Goal: Task Accomplishment & Management: Manage account settings

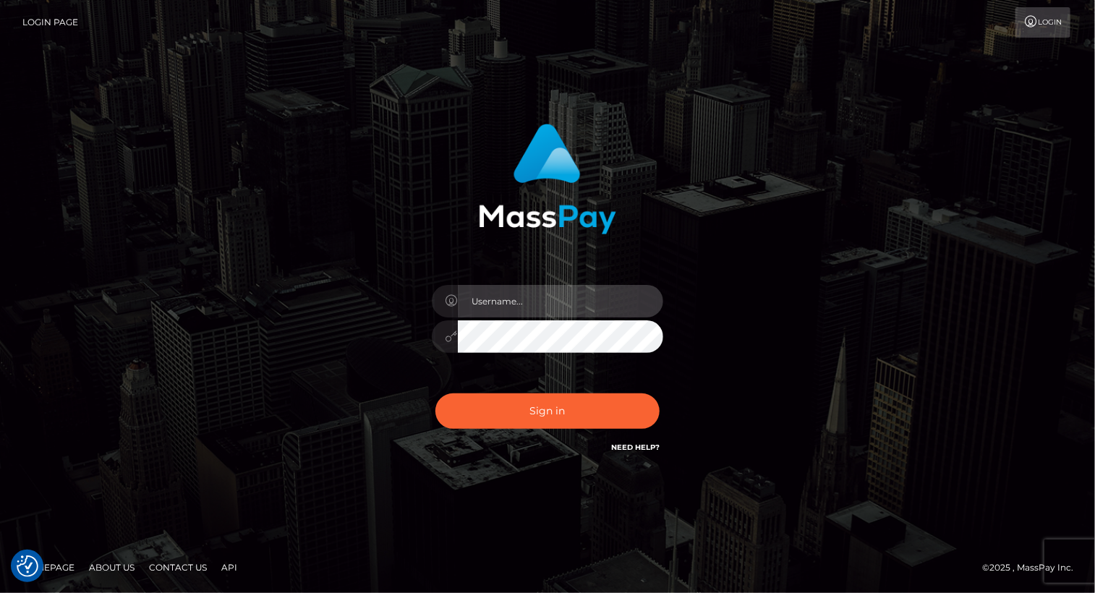
click at [504, 303] on input "text" at bounding box center [560, 301] width 205 height 33
type input "Arlene.luminaryplay"
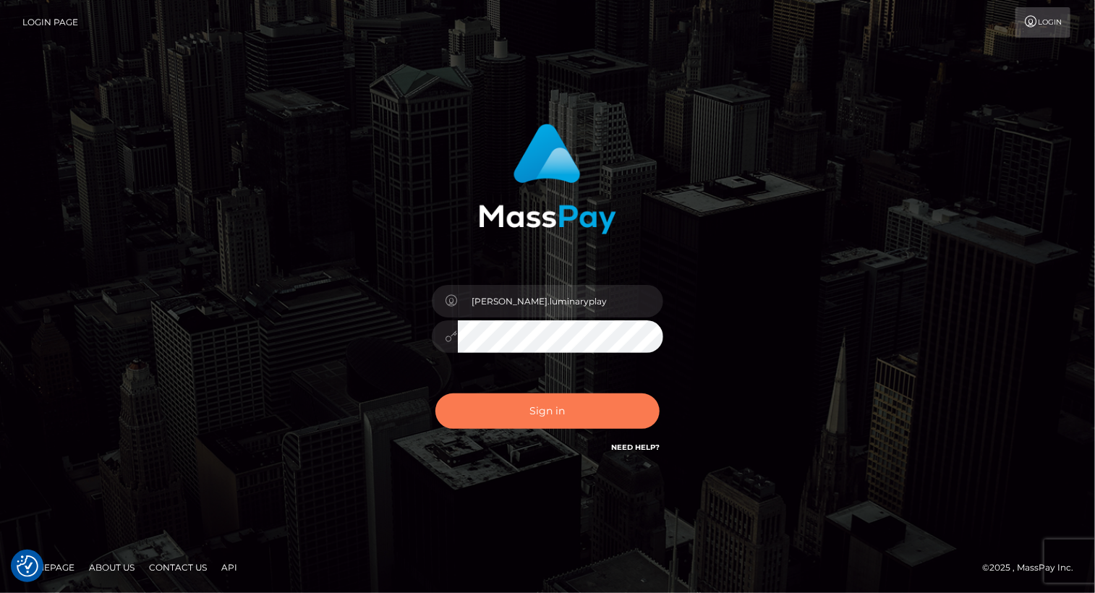
click at [581, 411] on button "Sign in" at bounding box center [547, 410] width 224 height 35
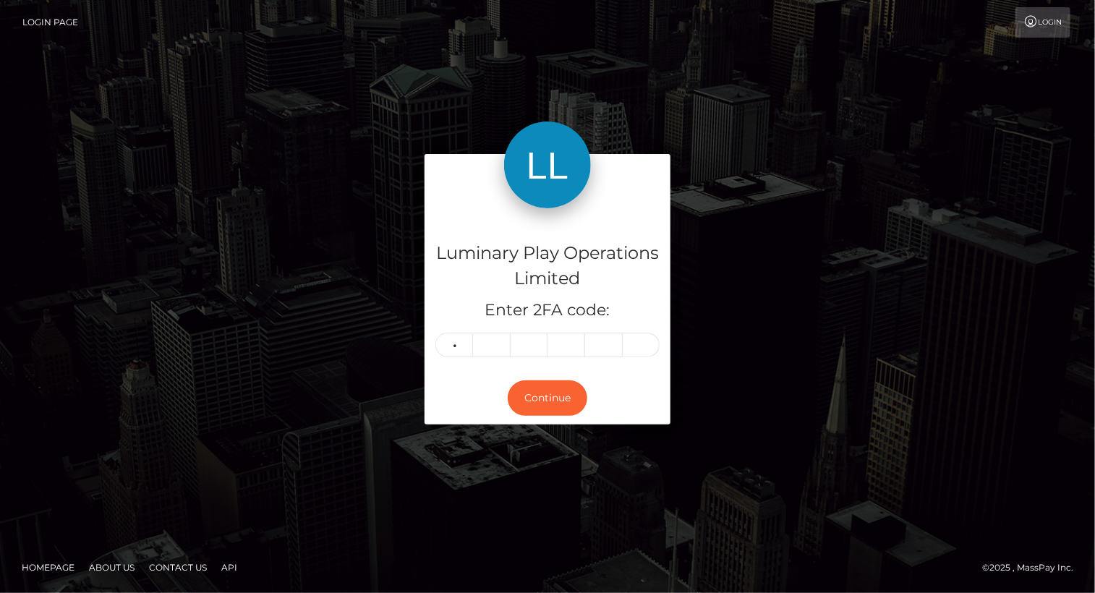
type input "2"
type input "4"
type input "8"
type input "4"
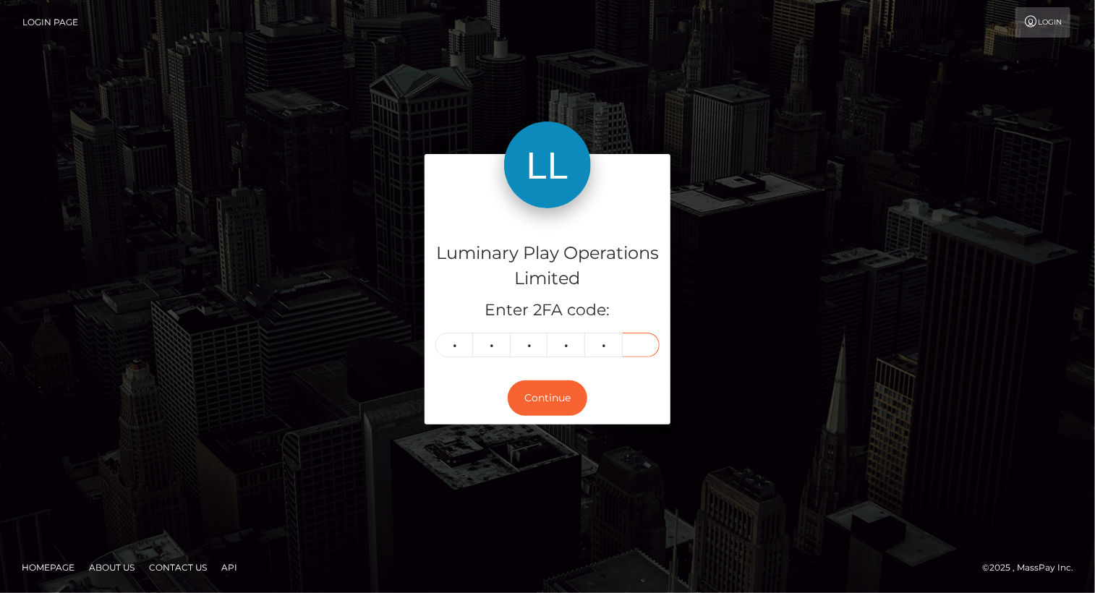
type input "2"
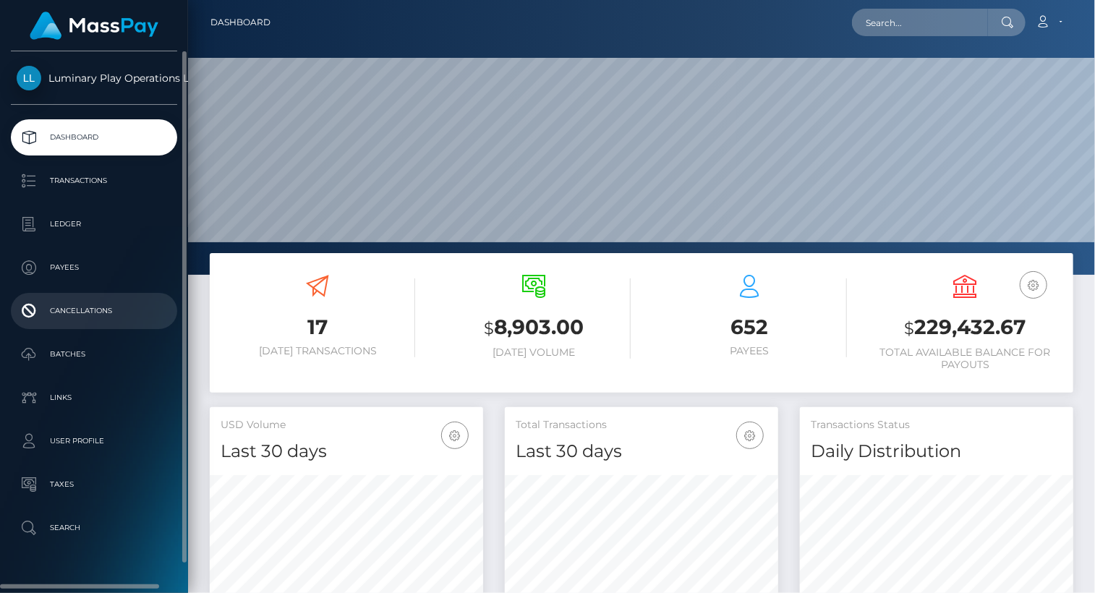
scroll to position [256, 273]
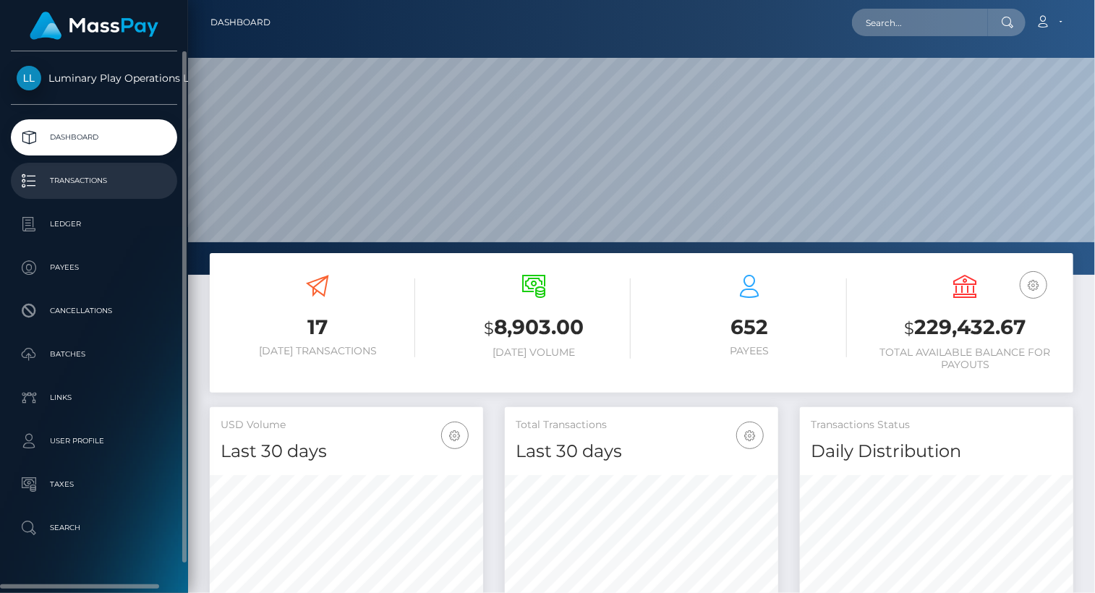
click at [84, 180] on p "Transactions" at bounding box center [94, 181] width 155 height 22
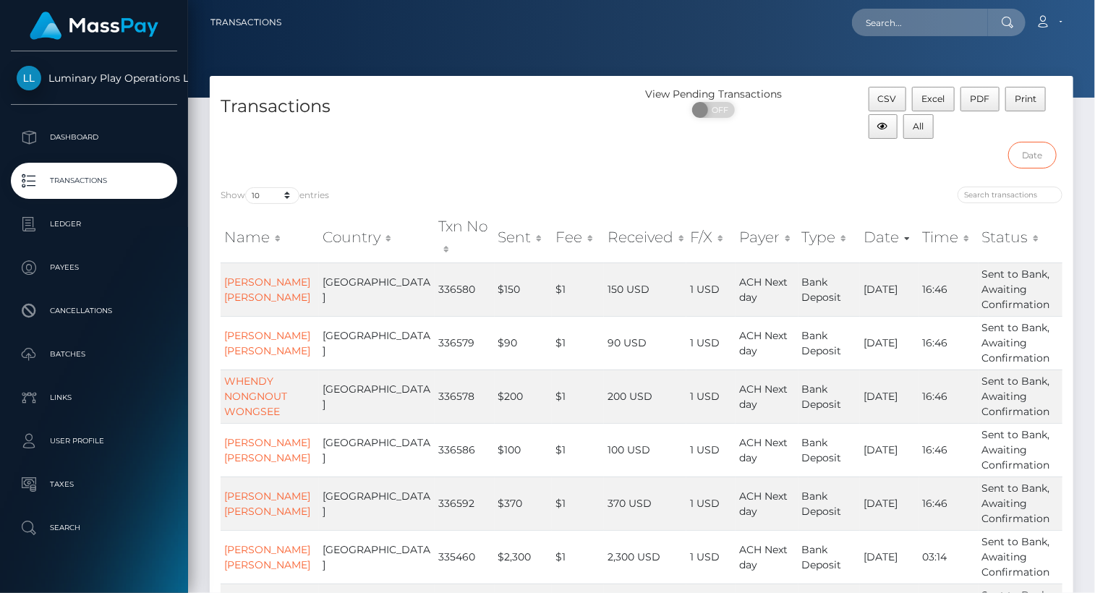
click at [1045, 158] on input "text" at bounding box center [1032, 155] width 48 height 27
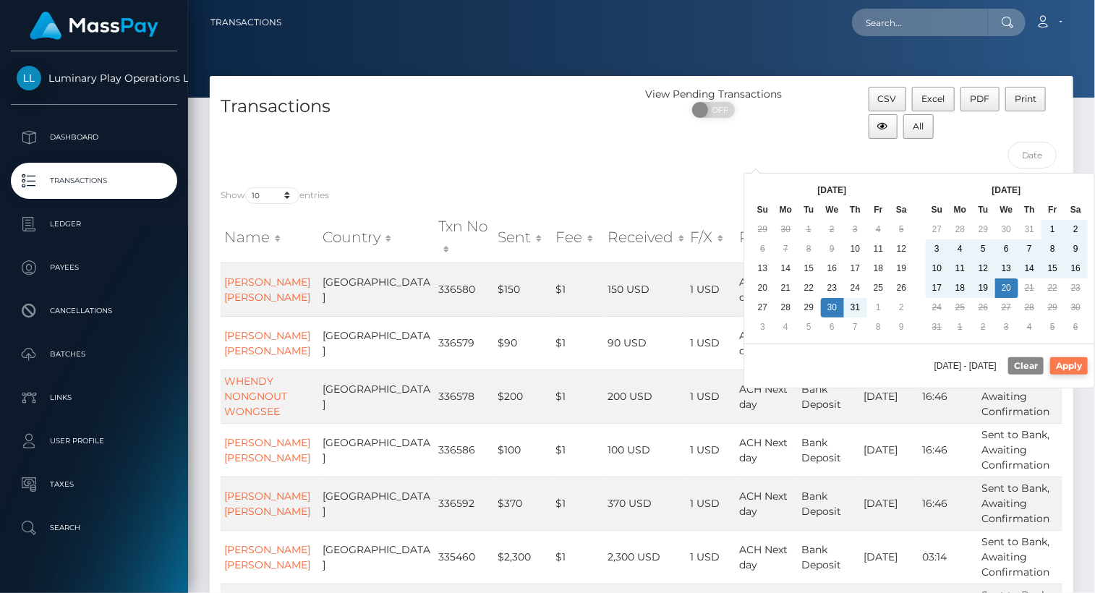
click at [1085, 366] on button "Apply" at bounding box center [1069, 365] width 38 height 17
type input "[DATE] - [DATE]"
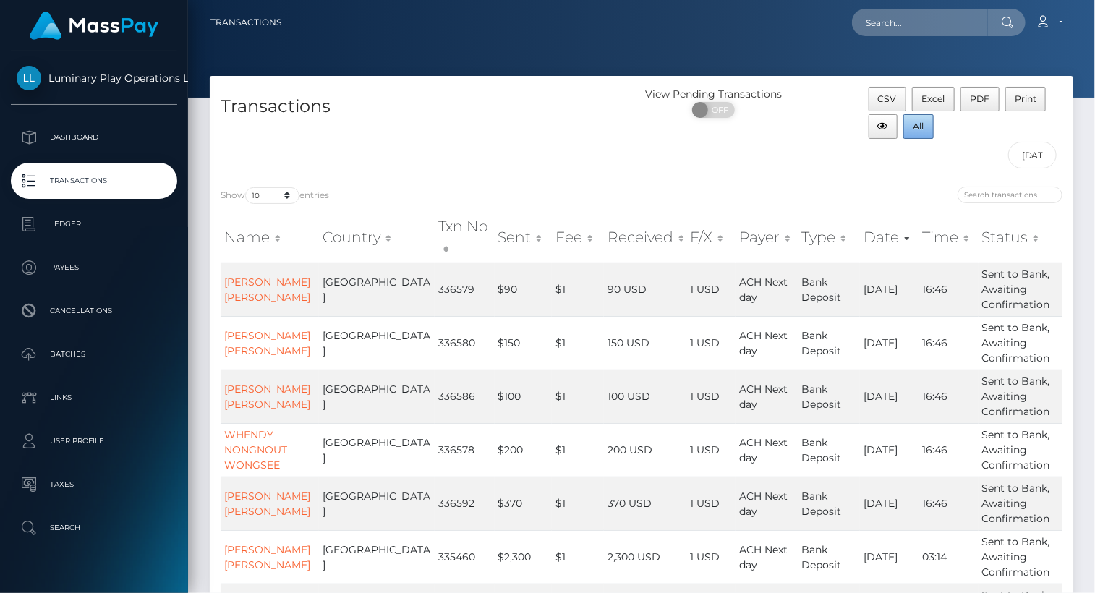
click at [919, 129] on span "All" at bounding box center [918, 126] width 11 height 11
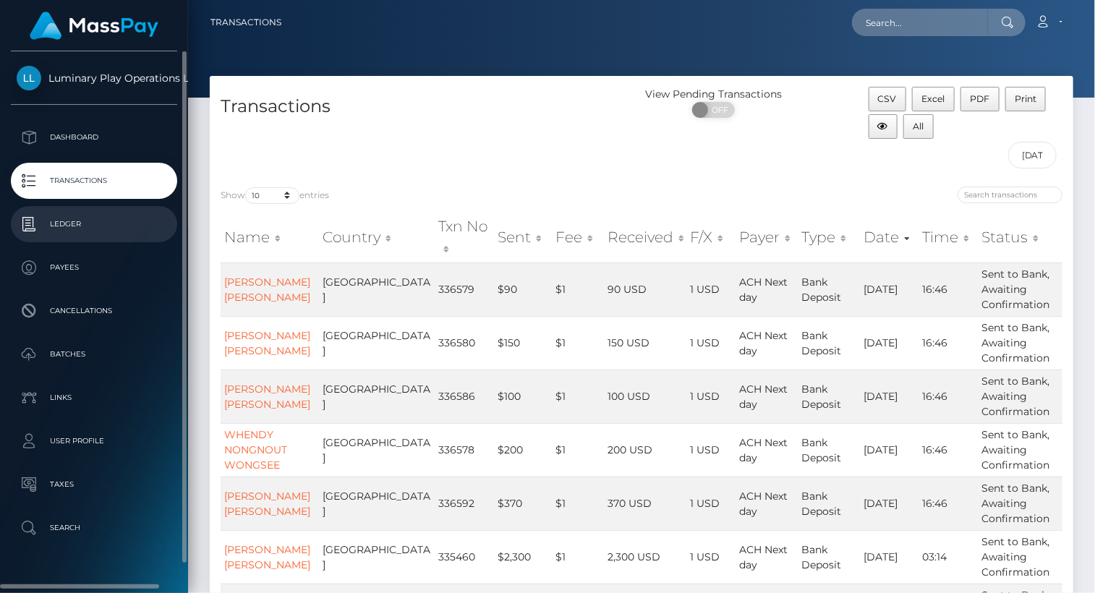
click at [82, 228] on p "Ledger" at bounding box center [94, 224] width 155 height 22
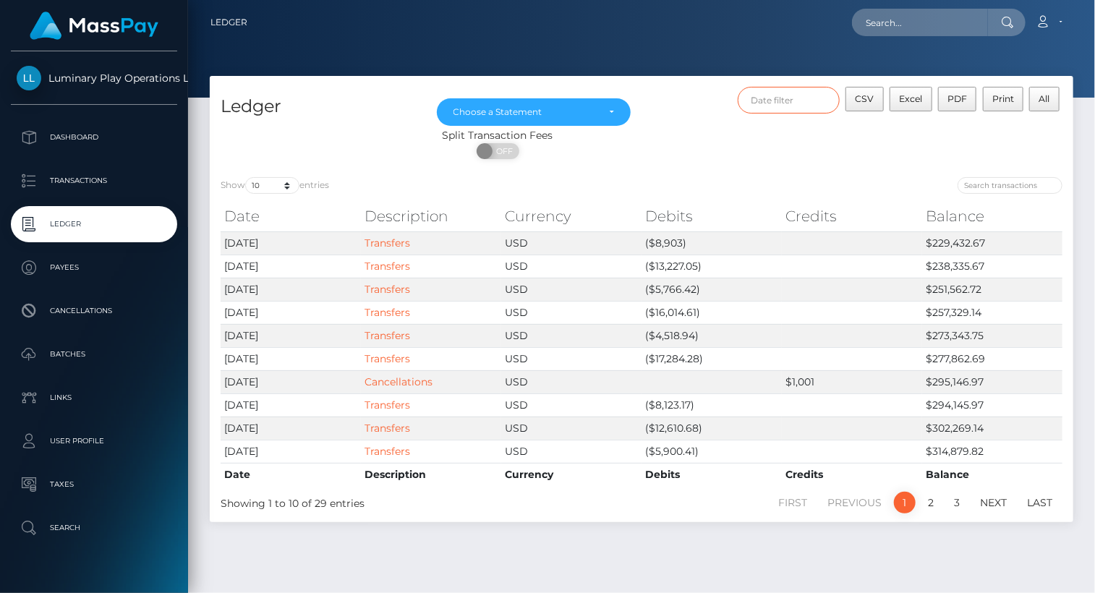
click at [807, 101] on input "text" at bounding box center [789, 100] width 103 height 27
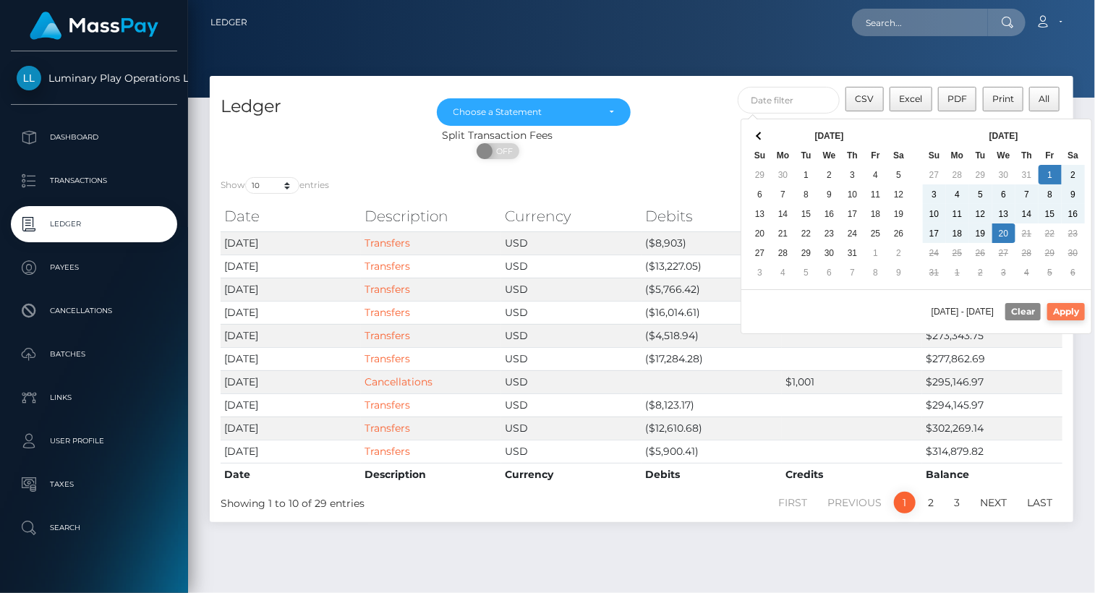
click at [1071, 310] on button "Apply" at bounding box center [1066, 311] width 38 height 17
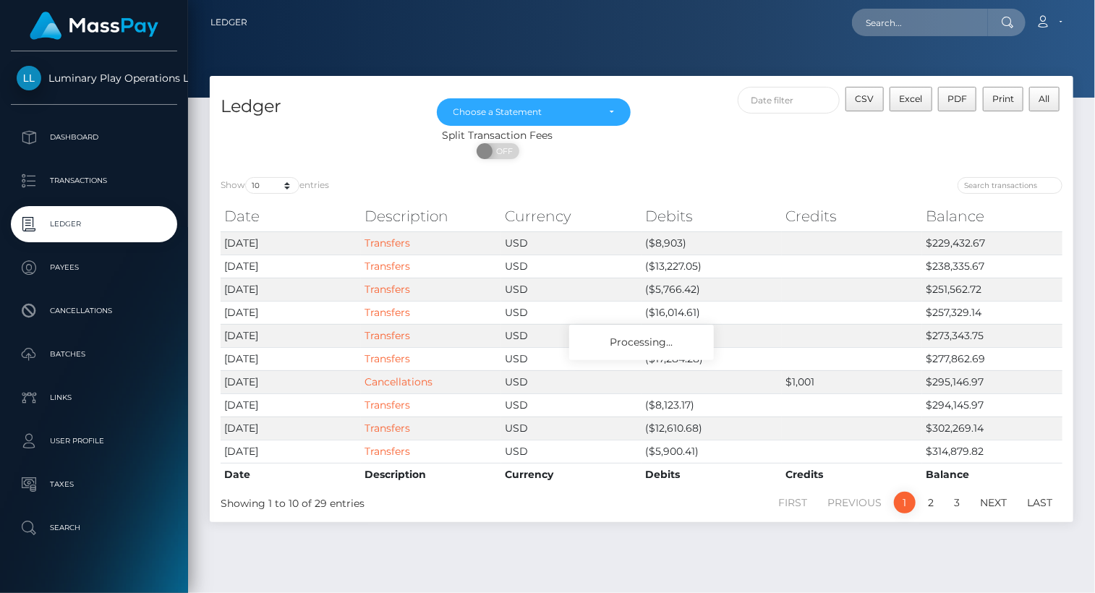
type input "08/01/2025 - 08/20/2025"
click at [871, 97] on span "CSV" at bounding box center [864, 98] width 19 height 11
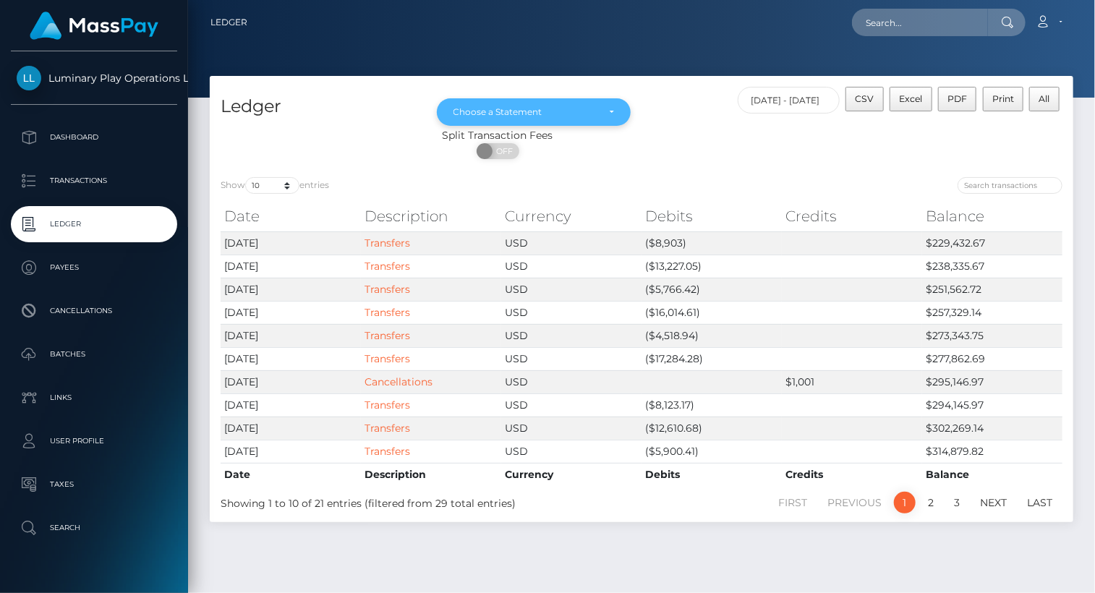
click at [606, 116] on div "Choose a Statement" at bounding box center [533, 112] width 161 height 12
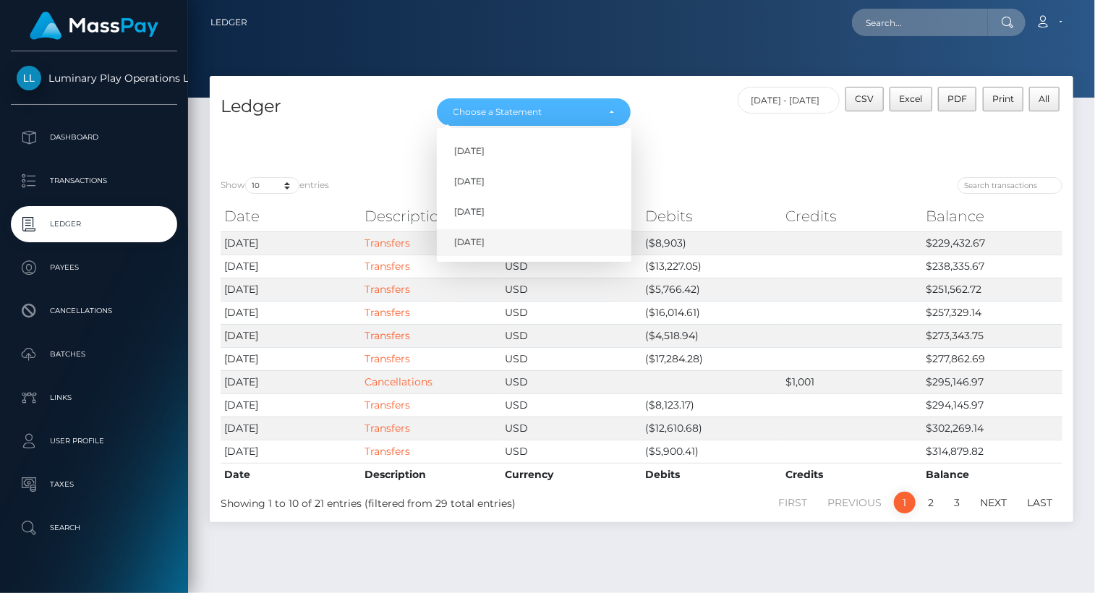
click at [495, 244] on link "[DATE]" at bounding box center [534, 242] width 194 height 27
select select "[DATE]"
